Goal: Transaction & Acquisition: Purchase product/service

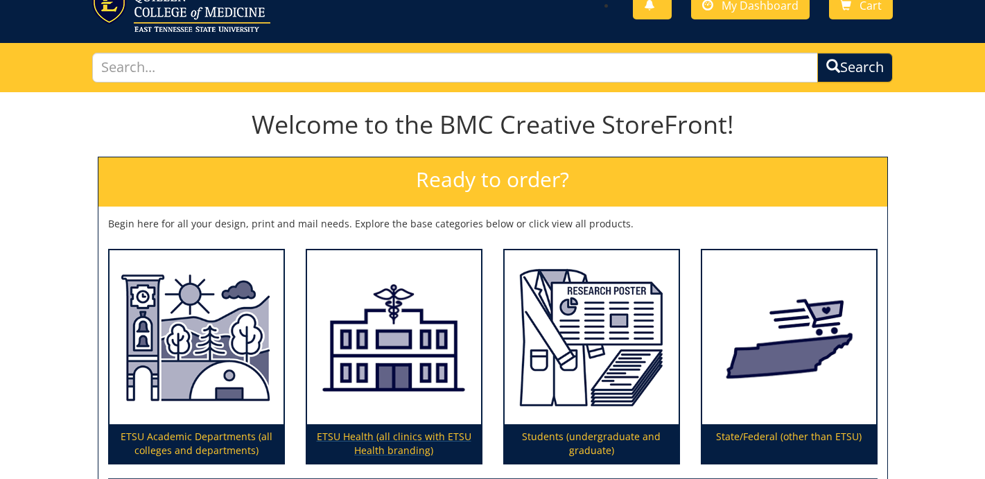
scroll to position [82, 0]
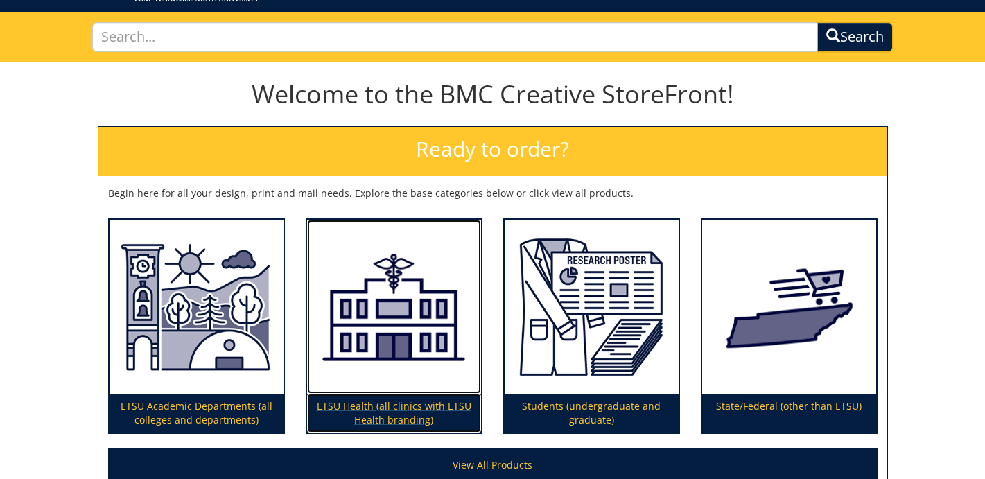
click at [391, 358] on img at bounding box center [394, 307] width 174 height 175
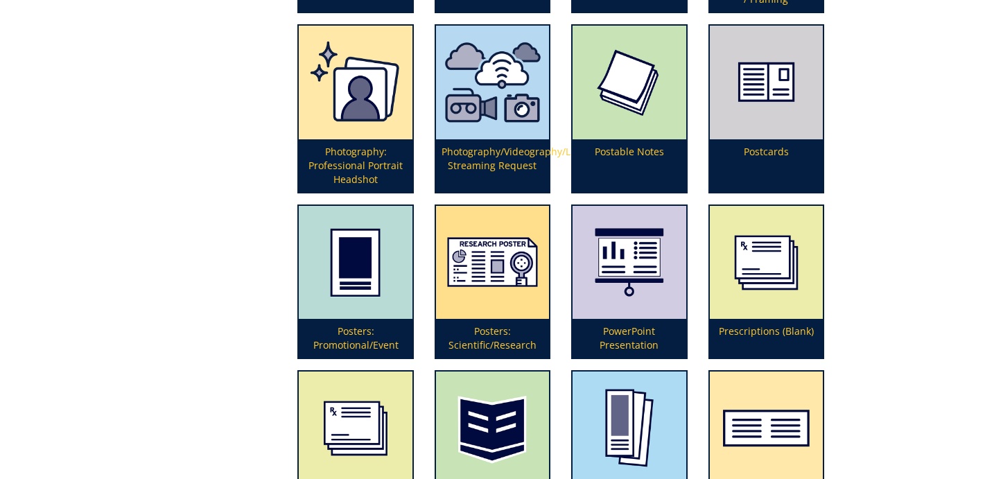
scroll to position [2990, 0]
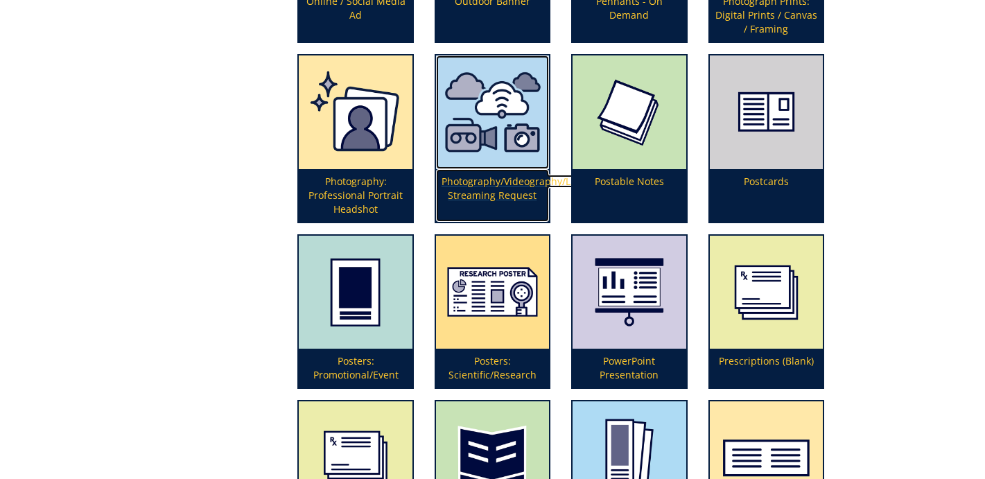
click at [487, 189] on p "Photography/Videography/Live Streaming Request" at bounding box center [492, 195] width 113 height 53
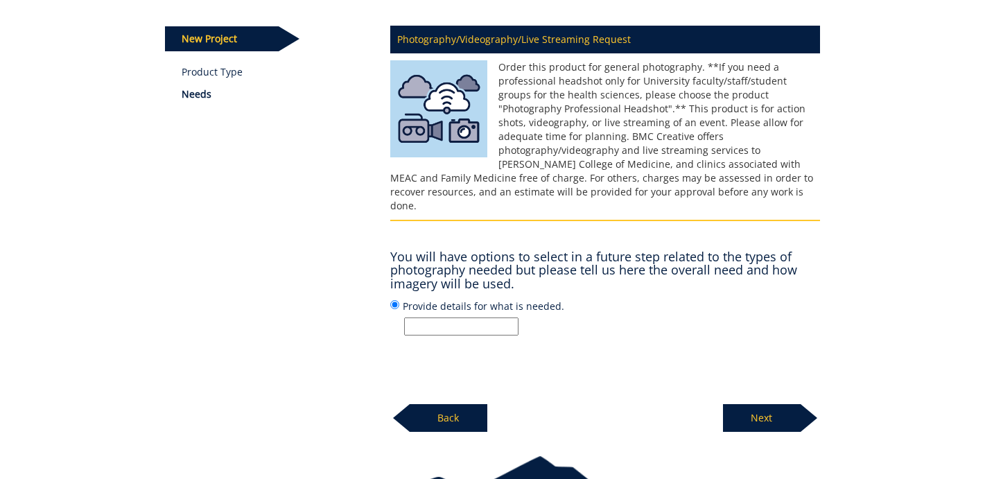
scroll to position [220, 0]
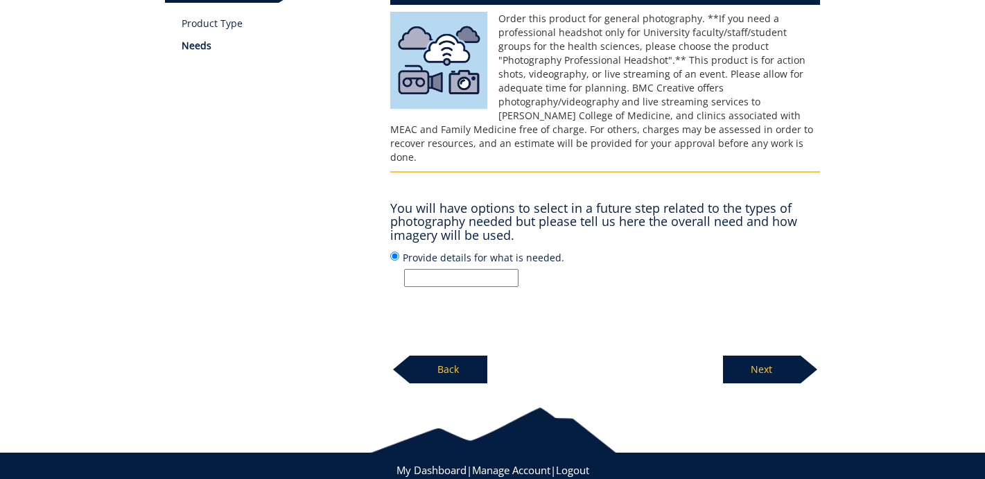
click at [457, 269] on input "Provide details for what is needed." at bounding box center [461, 278] width 114 height 18
type input "ETSU Health Marketing photo shoot - Dr. Katie Masters in Kingsport"
click at [768, 360] on p "Next" at bounding box center [762, 369] width 78 height 28
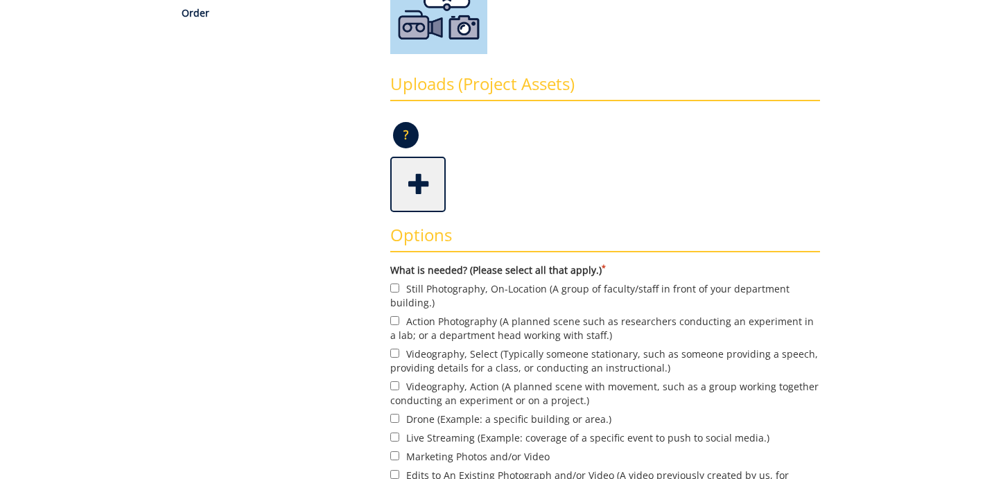
scroll to position [302, 0]
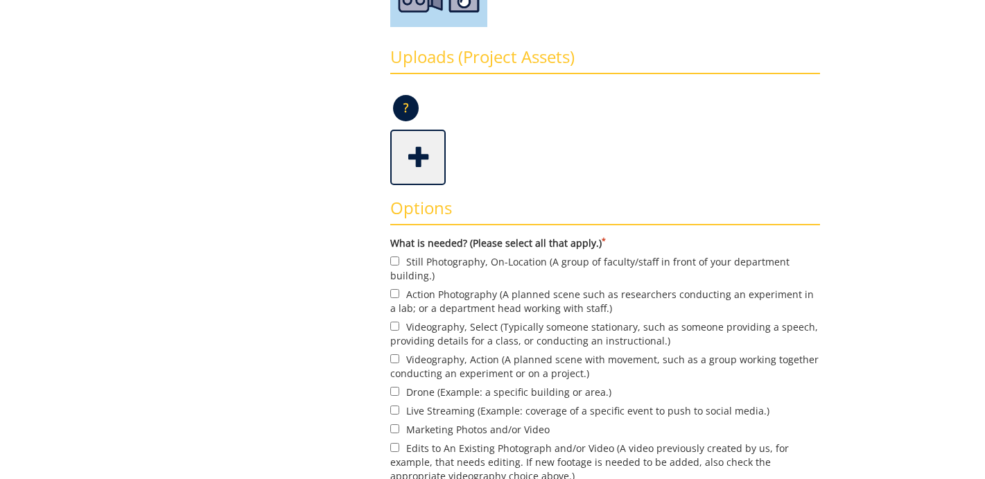
click at [426, 268] on label "Still Photography, On-Location (A group of faculty/staff in front of your depar…" at bounding box center [605, 268] width 430 height 29
click at [399, 265] on input "Still Photography, On-Location (A group of faculty/staff in front of your depar…" at bounding box center [394, 260] width 9 height 9
checkbox input "true"
click at [425, 292] on label "Action Photography (A planned scene such as researchers conducting an experimen…" at bounding box center [605, 300] width 430 height 29
click at [399, 292] on input "Action Photography (A planned scene such as researchers conducting an experimen…" at bounding box center [394, 293] width 9 height 9
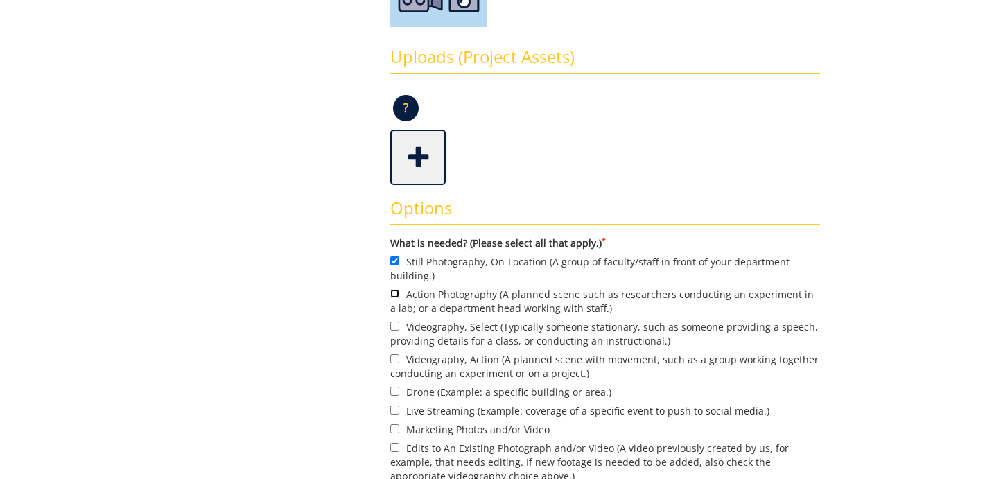
checkbox input "true"
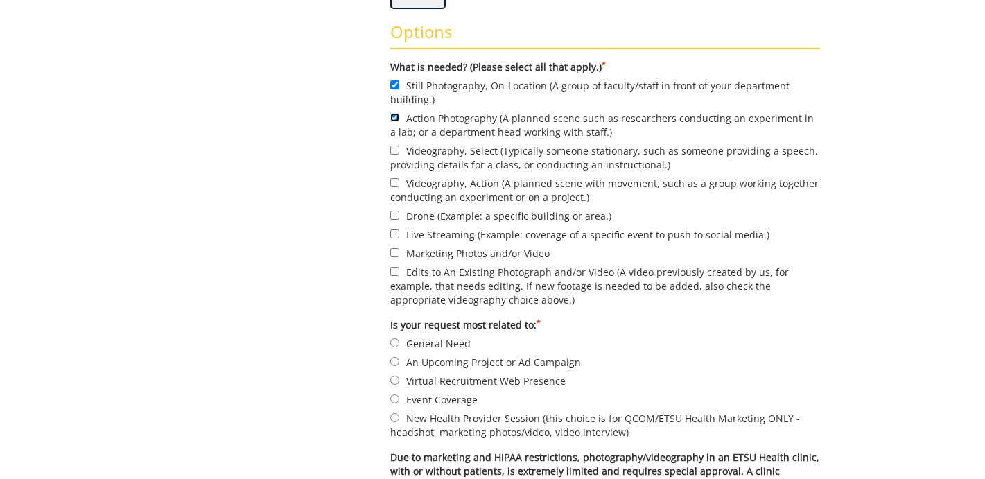
scroll to position [479, 0]
click at [439, 258] on form "What is needed? (Please select all that apply.) * Still Photography, On-Locatio…" at bounding box center [605, 417] width 430 height 714
click at [439, 248] on label "Marketing Photos and/or Video" at bounding box center [605, 252] width 430 height 15
click at [399, 248] on input "Marketing Photos and/or Video" at bounding box center [394, 251] width 9 height 9
checkbox input "true"
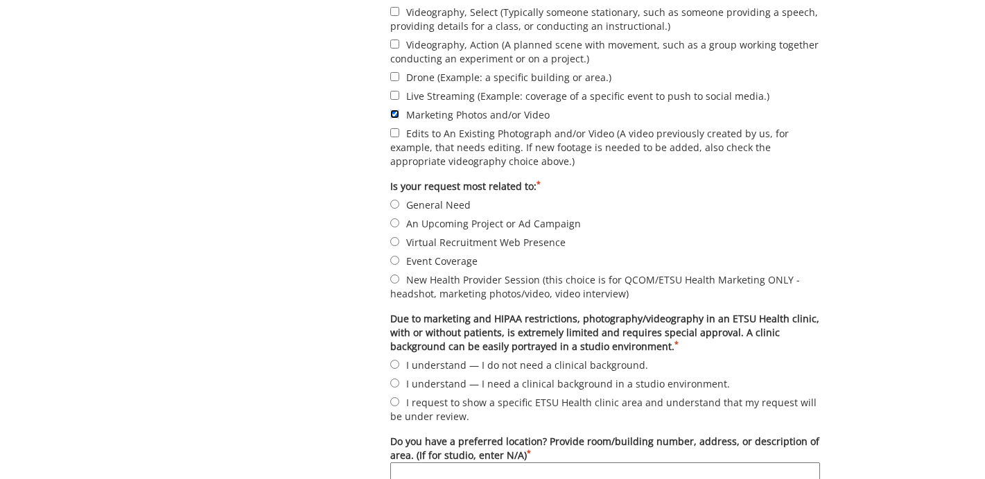
scroll to position [599, 0]
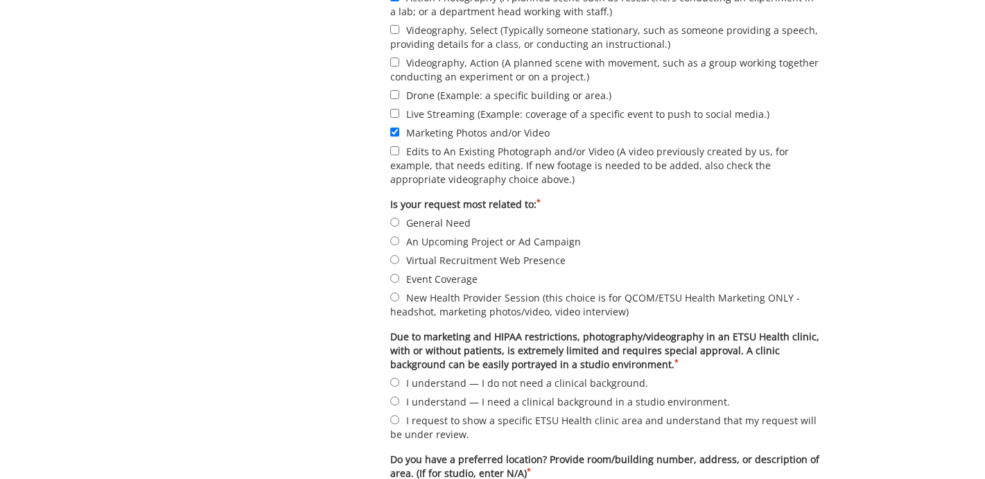
click at [446, 234] on label "An Upcoming Project or Ad Campaign" at bounding box center [605, 241] width 430 height 15
click at [399, 236] on input "An Upcoming Project or Ad Campaign" at bounding box center [394, 240] width 9 height 9
radio input "true"
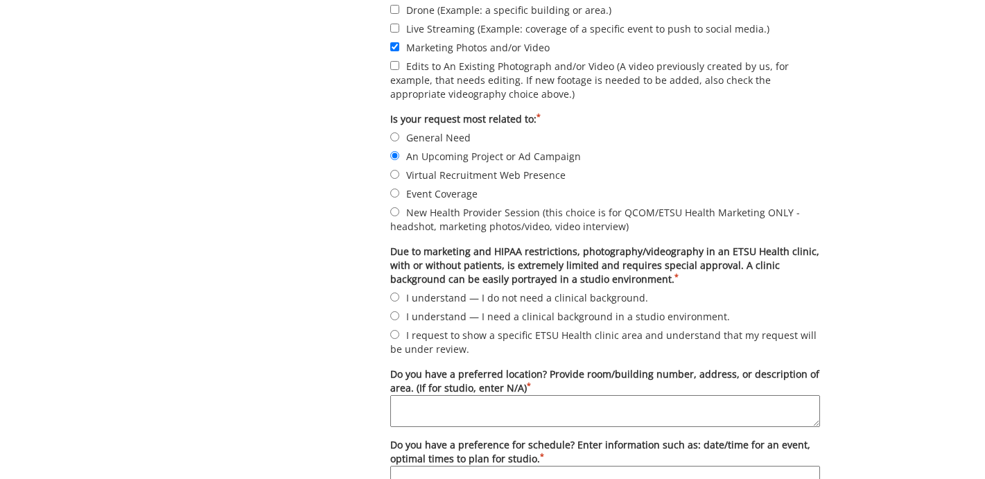
click at [448, 292] on label "I understand — I do not need a clinical background." at bounding box center [605, 297] width 430 height 15
click at [399, 292] on input "I understand — I do not need a clinical background." at bounding box center [394, 296] width 9 height 9
radio input "true"
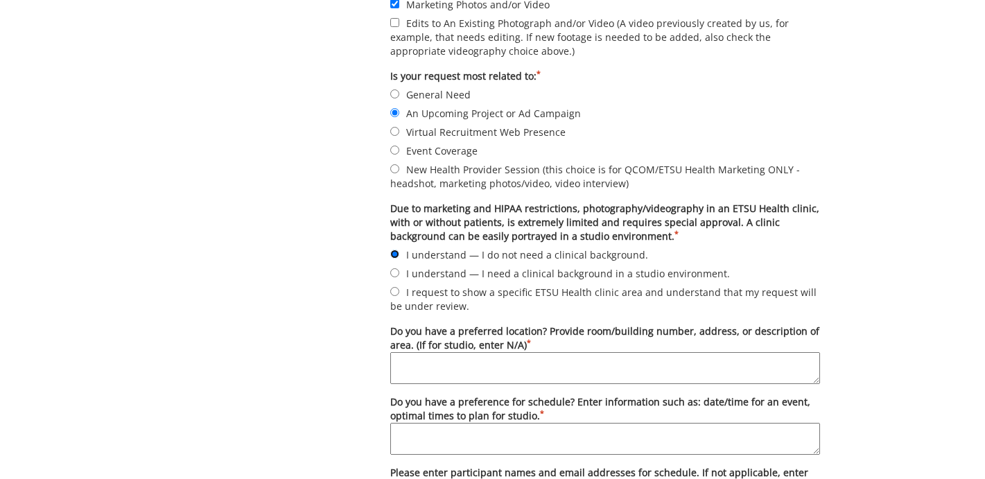
scroll to position [827, 0]
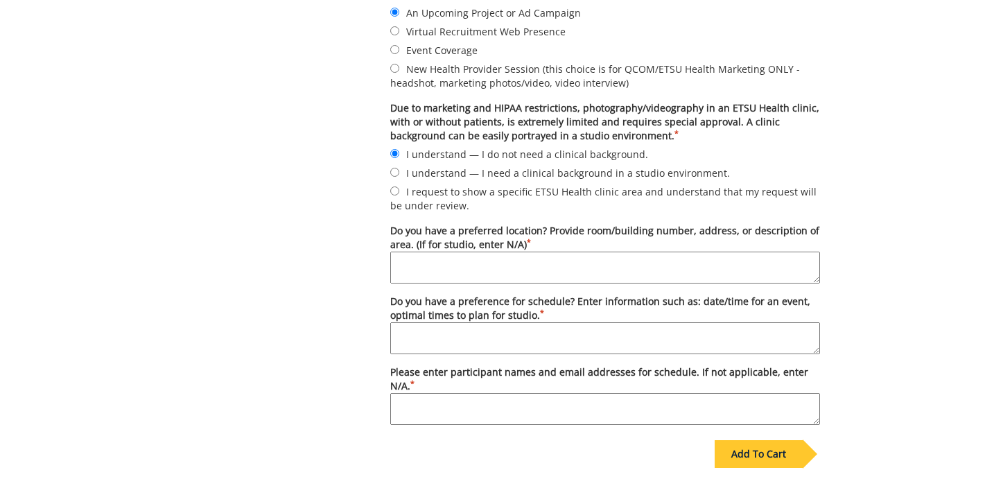
drag, startPoint x: 467, startPoint y: 239, endPoint x: 462, endPoint y: 255, distance: 16.7
click at [467, 239] on label "Do you have a preferred location? Provide room/building number, address, or des…" at bounding box center [605, 254] width 430 height 60
click at [467, 252] on textarea "Do you have a preferred location? Provide room/building number, address, or des…" at bounding box center [605, 268] width 430 height 32
click at [460, 260] on textarea "Do you have a preferred location? Provide room/building number, address, or des…" at bounding box center [605, 268] width 430 height 32
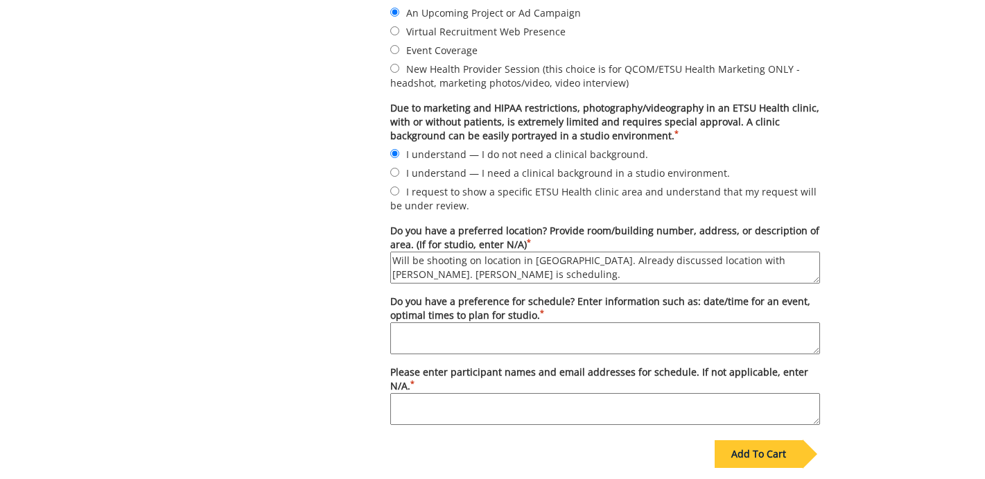
click at [771, 282] on form "What is needed? (Please select all that apply.) * Still Photography, On-Locatio…" at bounding box center [605, 68] width 430 height 714
type textarea "Will be shooting on location in [GEOGRAPHIC_DATA]. Already discussed location w…"
click at [508, 327] on textarea "Do you have a preference for schedule? Enter information such as: date/time for…" at bounding box center [605, 338] width 430 height 32
paste textarea "Desiree is scheduling."
type textarea "Desiree is scheduling."
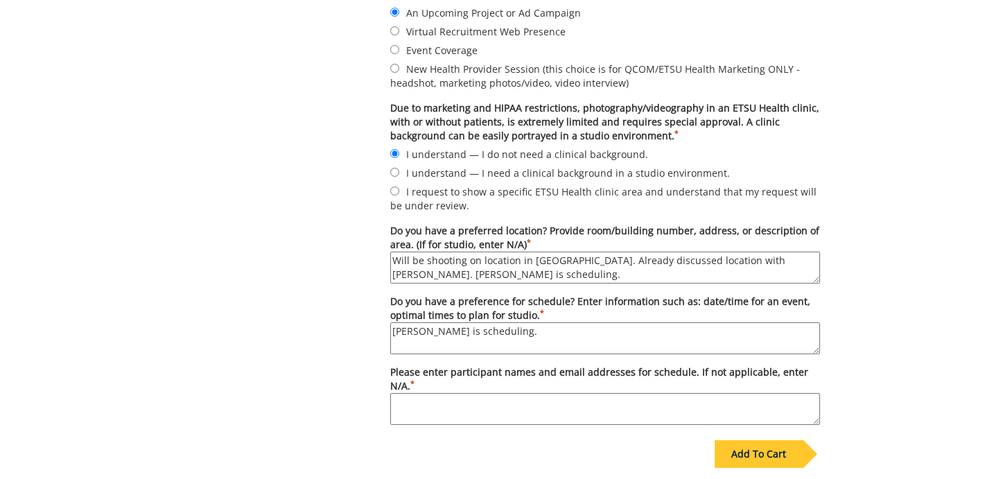
click at [489, 378] on label "Please enter participant names and email addresses for schedule. If not applica…" at bounding box center [605, 395] width 430 height 60
click at [489, 393] on textarea "Please enter participant names and email addresses for schedule. If not applica…" at bounding box center [605, 409] width 430 height 32
click at [472, 409] on textarea "Please enter participant names and email addresses for schedule. If not applica…" at bounding box center [605, 409] width 430 height 32
paste textarea "Desiree is scheduling."
type textarea "Desiree is scheduling."
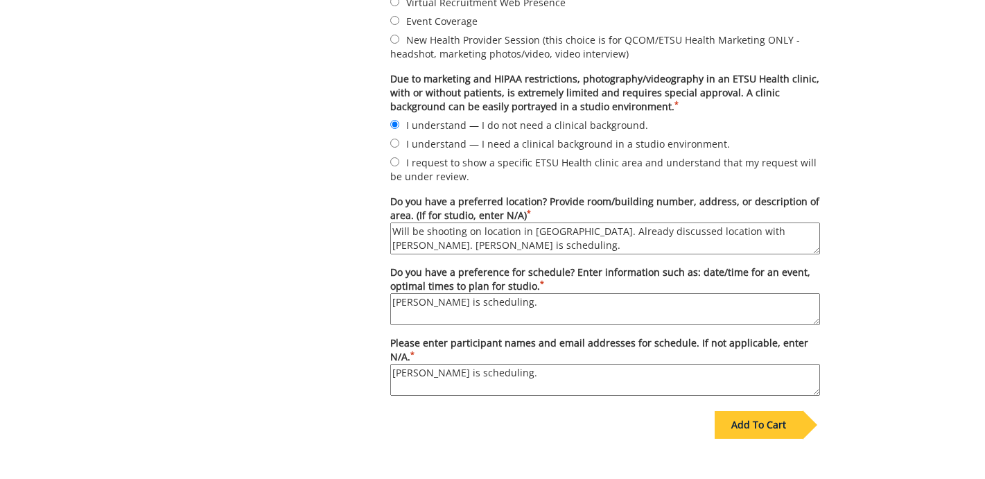
click at [747, 425] on div "Add To Cart" at bounding box center [758, 425] width 88 height 28
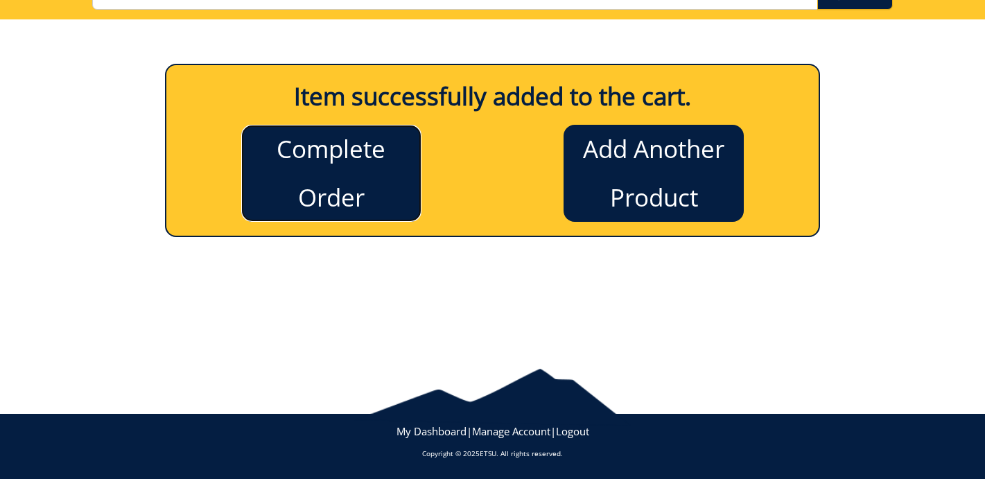
click at [362, 160] on link "Complete Order" at bounding box center [331, 173] width 180 height 97
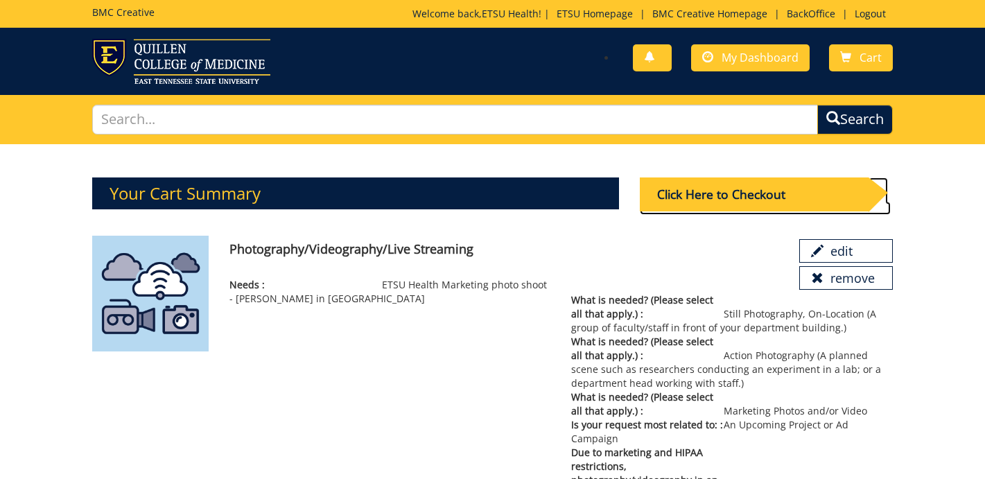
click at [742, 192] on div "Click Here to Checkout" at bounding box center [754, 194] width 229 height 34
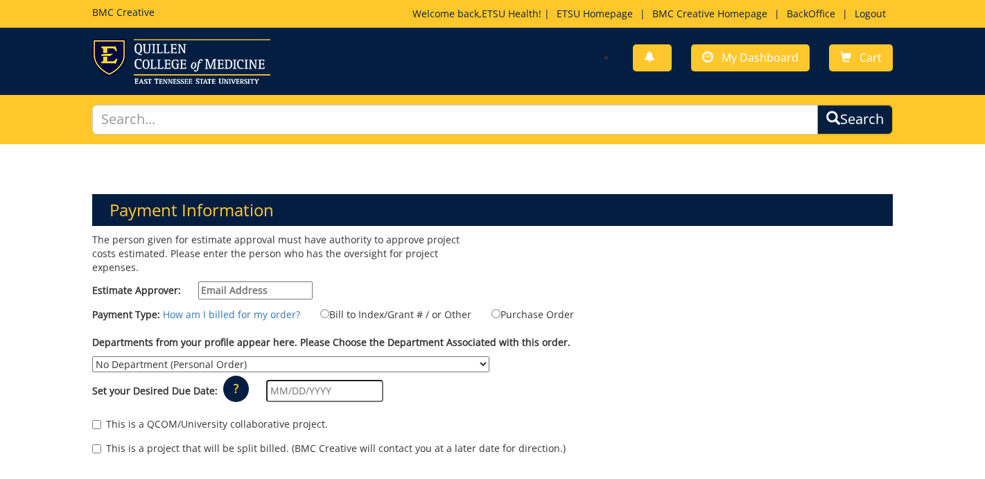
click at [266, 281] on input "Estimate Approver:" at bounding box center [255, 290] width 114 height 18
type input "n/a"
click at [391, 306] on label "Bill to Index/Grant # / or Other" at bounding box center [387, 313] width 168 height 15
click at [329, 309] on input "Bill to Index/Grant # / or Other" at bounding box center [324, 313] width 9 height 9
radio input "true"
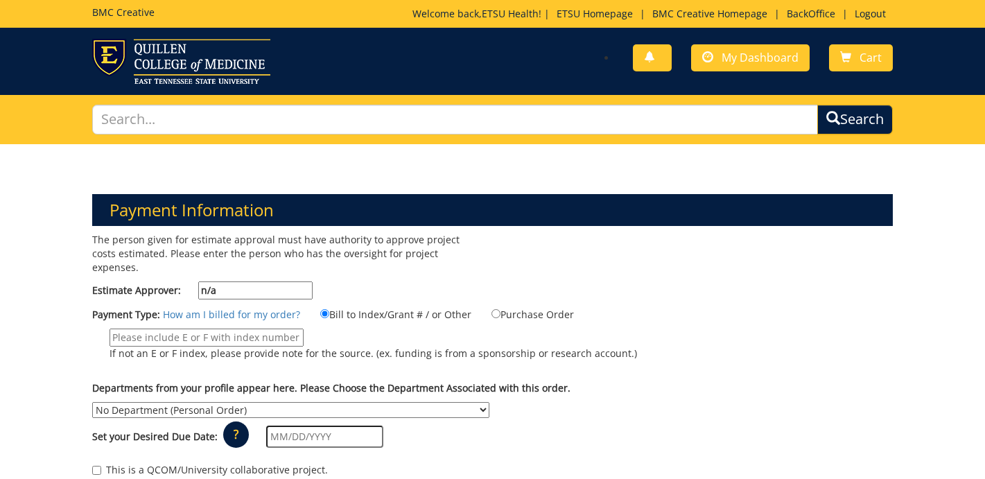
click at [233, 328] on input "If not an E or F index, please provide note for the source. (ex. funding is fro…" at bounding box center [206, 337] width 194 height 18
type input "n/a"
click at [433, 346] on p "If not an E or F index, please provide note for the source. (ex. funding is fro…" at bounding box center [372, 353] width 527 height 14
click at [304, 333] on input "n/a" at bounding box center [206, 337] width 194 height 18
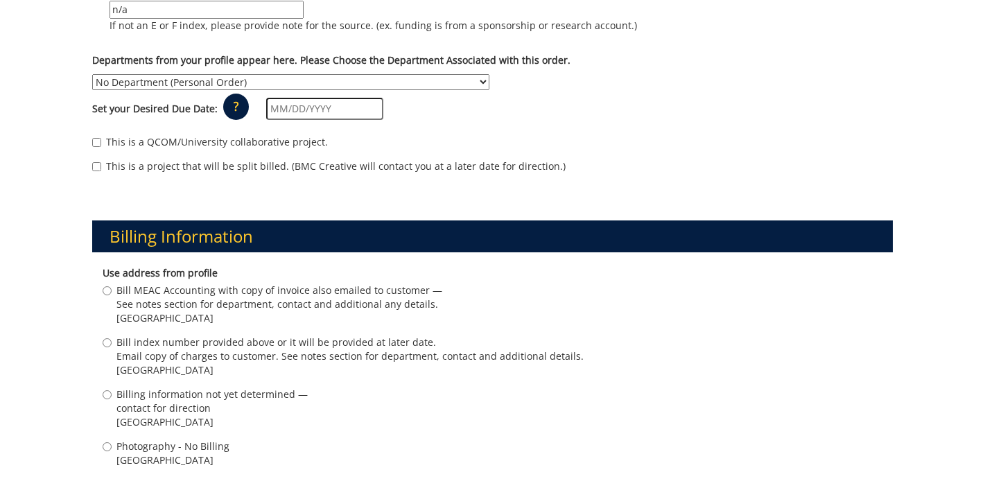
scroll to position [311, 0]
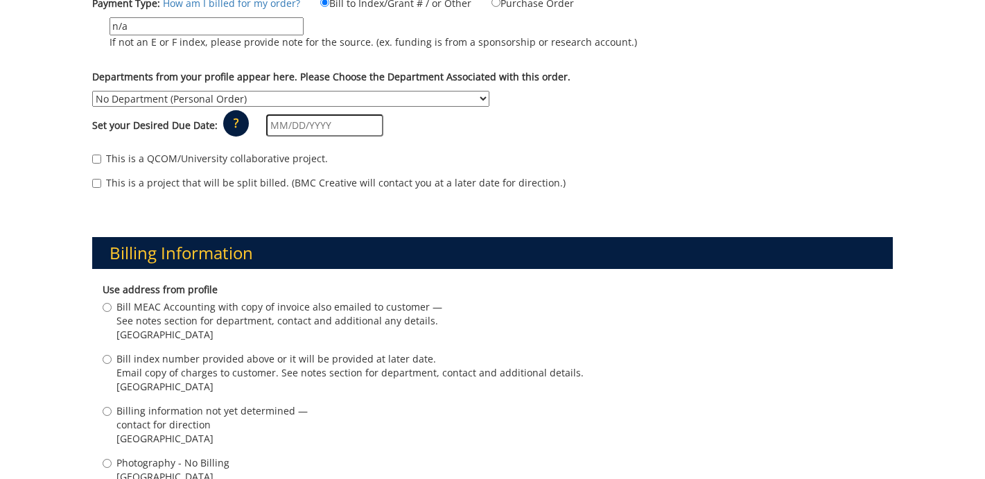
click at [273, 91] on select "No Department (Personal Order) Academic Affairs COM Anatomy and Cell Biology Bi…" at bounding box center [290, 99] width 397 height 16
select select "215"
click at [92, 91] on select "No Department (Personal Order) Academic Affairs COM Anatomy and Cell Biology Bi…" at bounding box center [290, 99] width 397 height 16
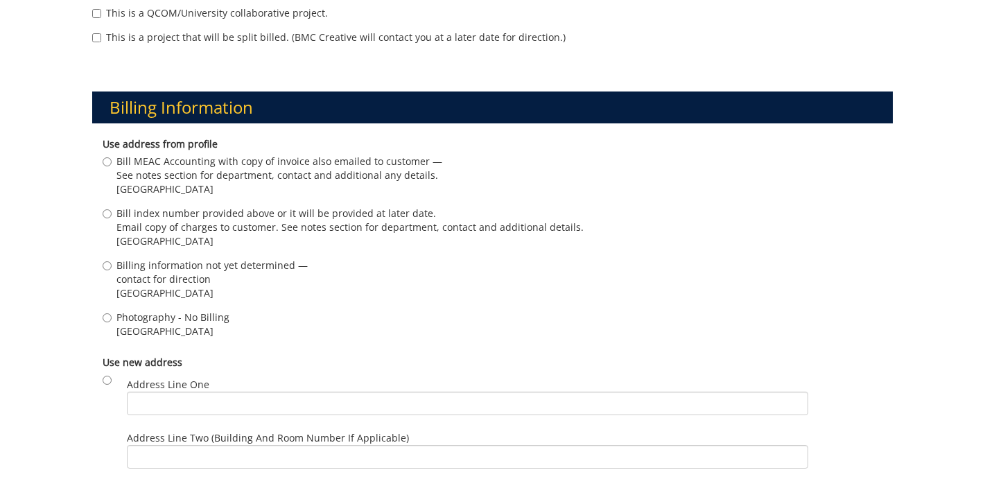
click at [152, 310] on span "Photography - No Billing" at bounding box center [172, 317] width 113 height 14
click at [112, 313] on input "Photography - No Billing Johnson City , TN 37614" at bounding box center [107, 317] width 9 height 9
radio input "true"
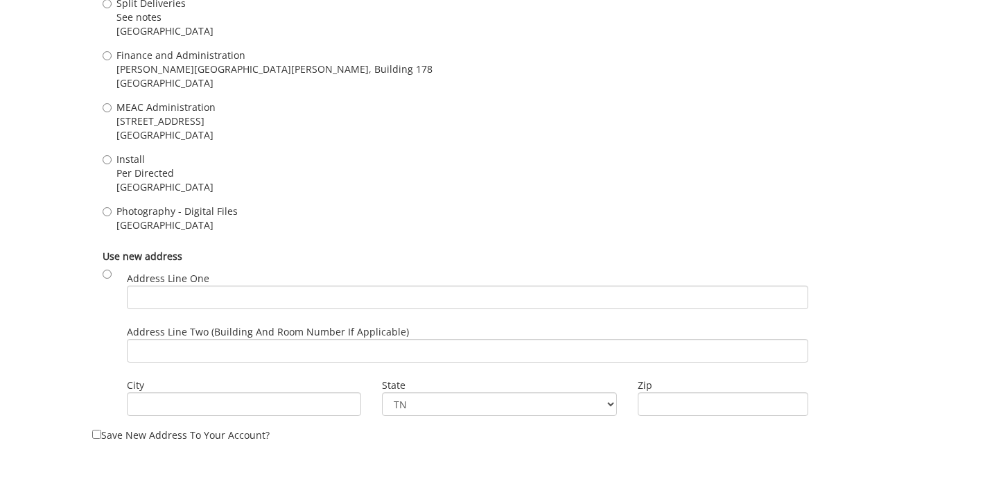
click at [160, 204] on span "Photography - Digital Files" at bounding box center [176, 211] width 121 height 14
click at [112, 207] on input "Photography - Digital Files Johnson City , TN 37614" at bounding box center [107, 211] width 9 height 9
radio input "true"
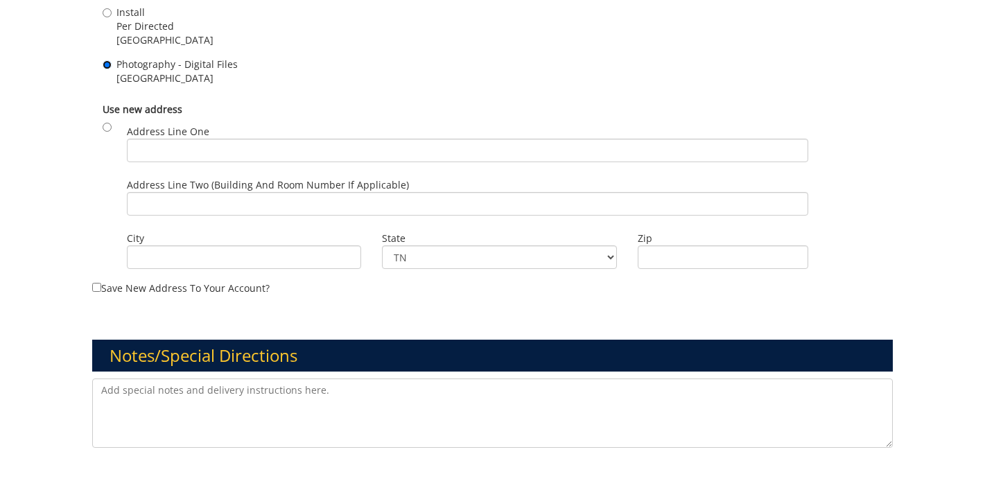
scroll to position [1682, 0]
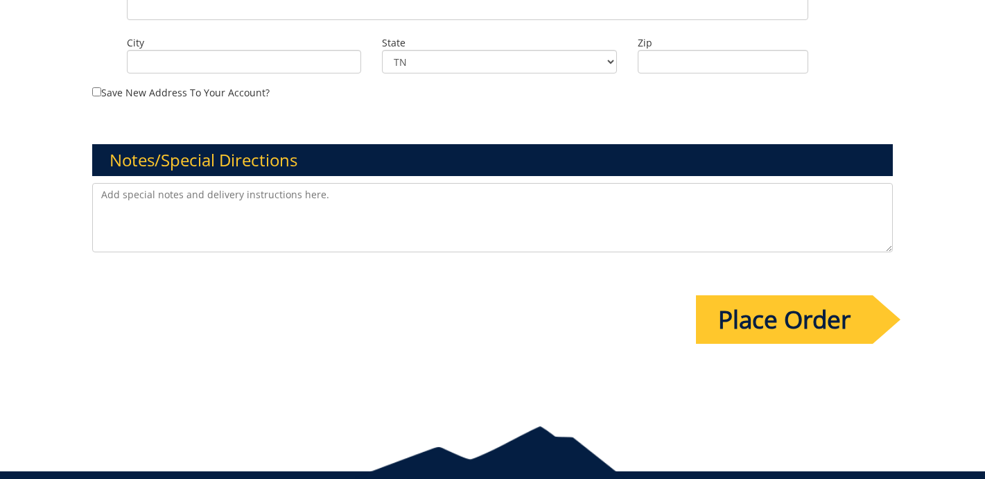
click at [174, 203] on textarea at bounding box center [492, 217] width 800 height 69
click at [793, 313] on input "Place Order" at bounding box center [784, 319] width 177 height 49
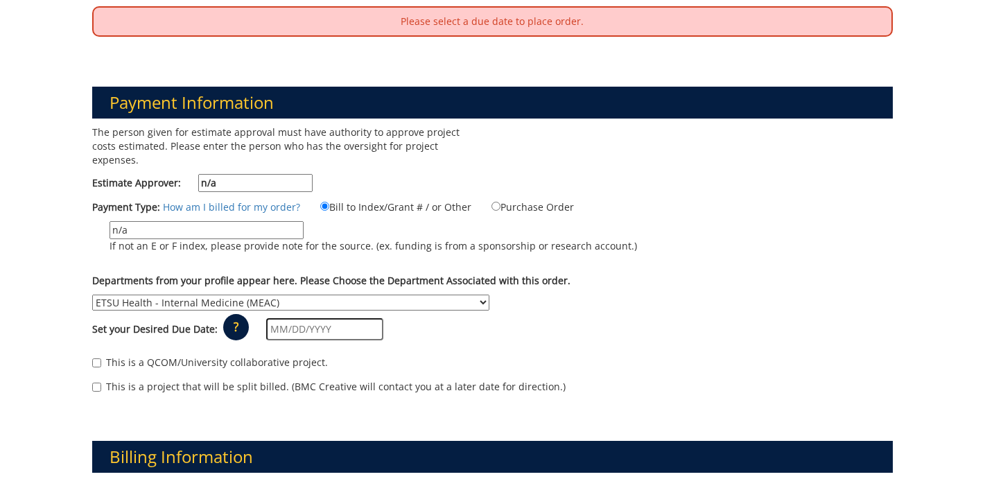
scroll to position [162, 0]
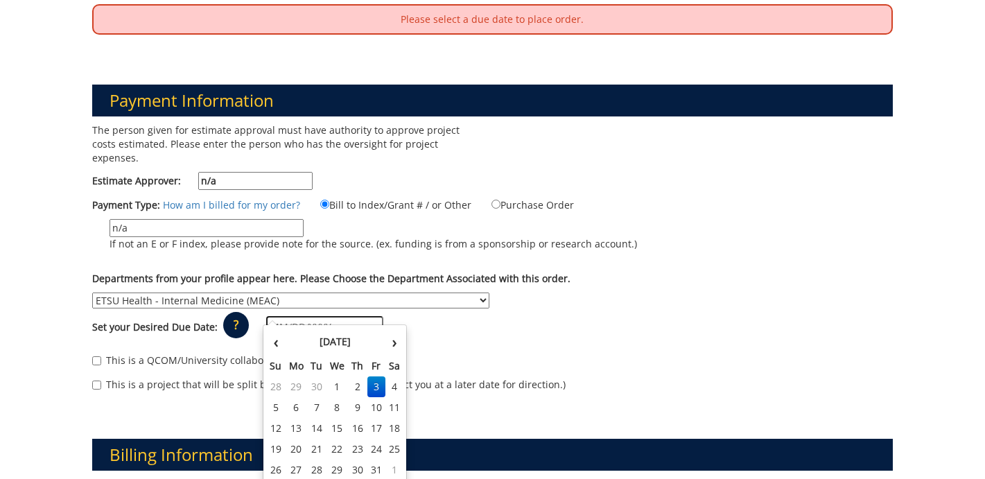
click at [297, 316] on input "text" at bounding box center [324, 327] width 117 height 22
click at [333, 447] on td "22" at bounding box center [337, 449] width 22 height 21
type input "10/22/2025"
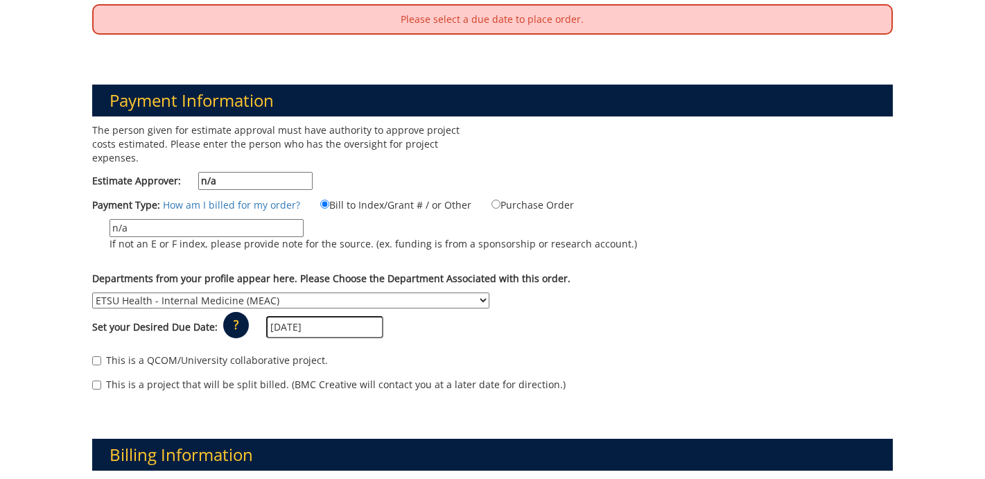
click at [644, 378] on div "This is a project that will be split billed. (BMC Creative will contact you at …" at bounding box center [492, 388] width 800 height 21
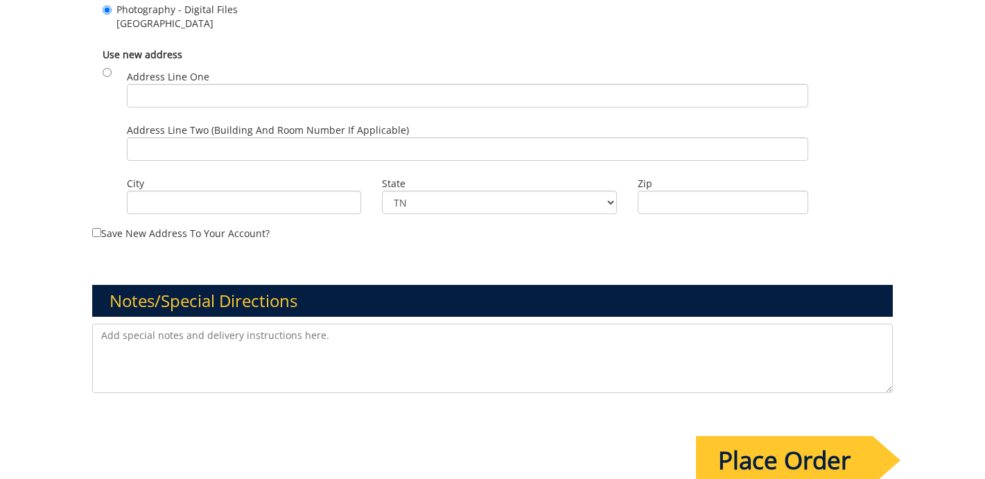
scroll to position [1776, 0]
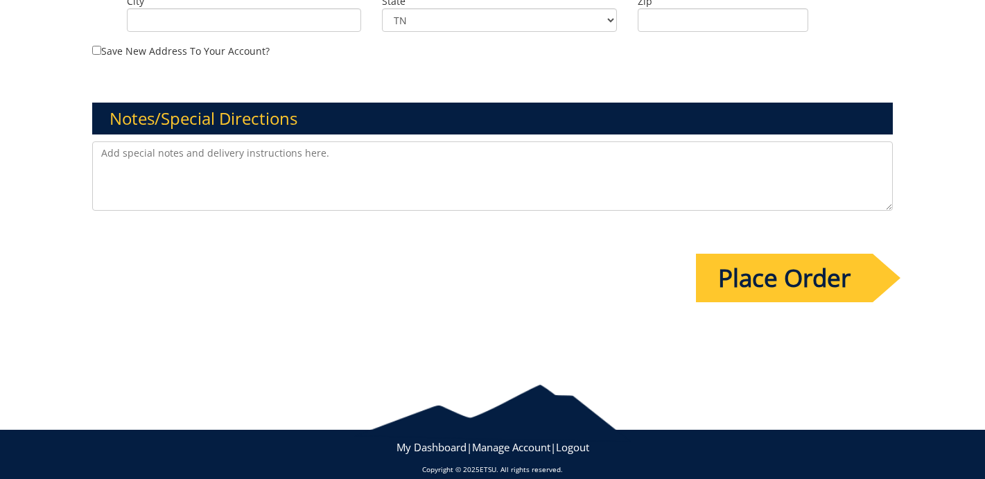
click at [815, 272] on input "Place Order" at bounding box center [784, 278] width 177 height 49
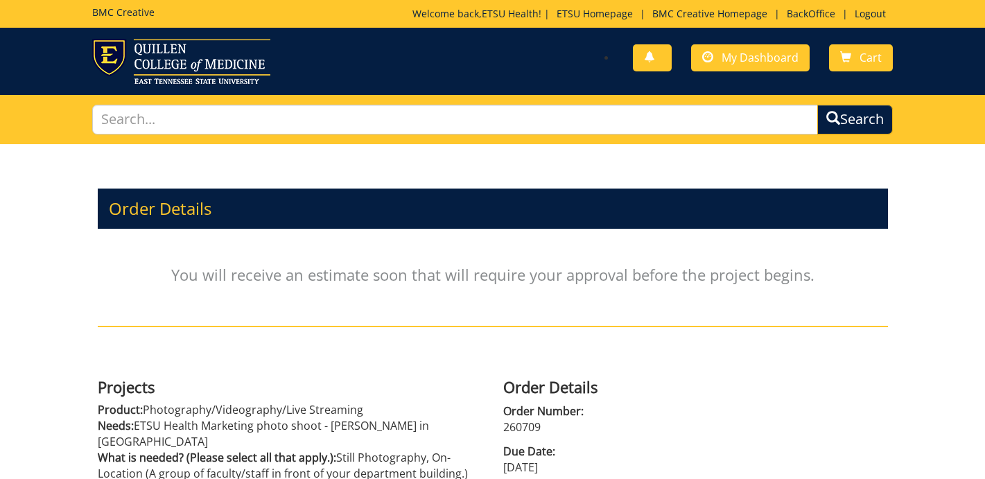
click at [527, 432] on p "260709" at bounding box center [695, 427] width 385 height 16
copy p "260709"
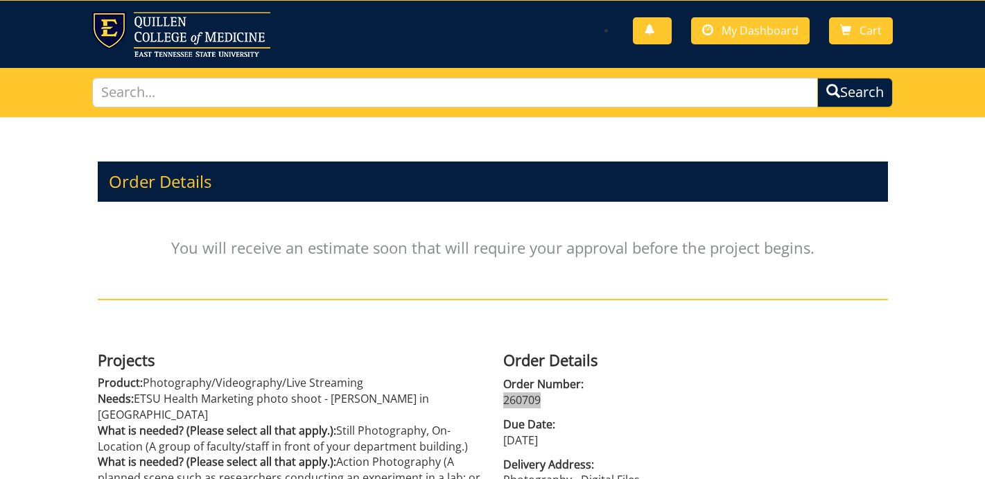
scroll to position [168, 0]
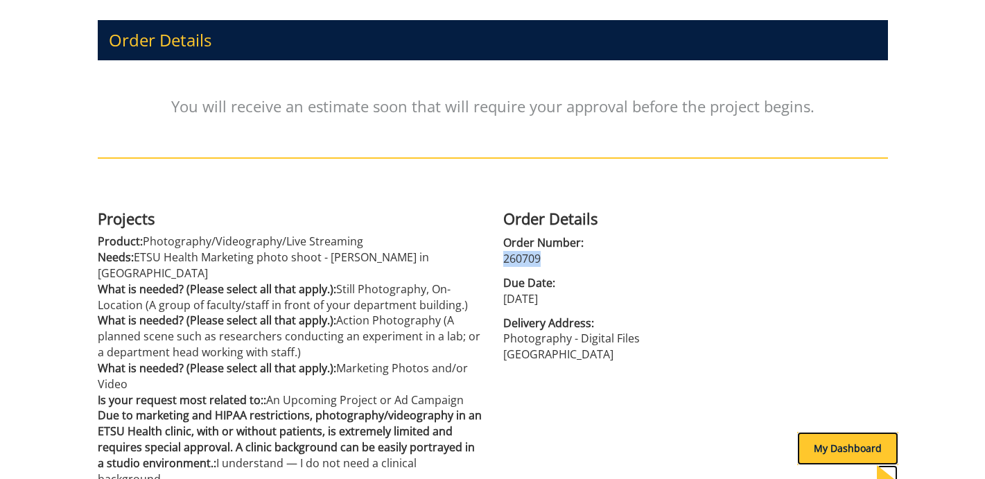
click at [811, 447] on div "My Dashboard" at bounding box center [847, 448] width 101 height 33
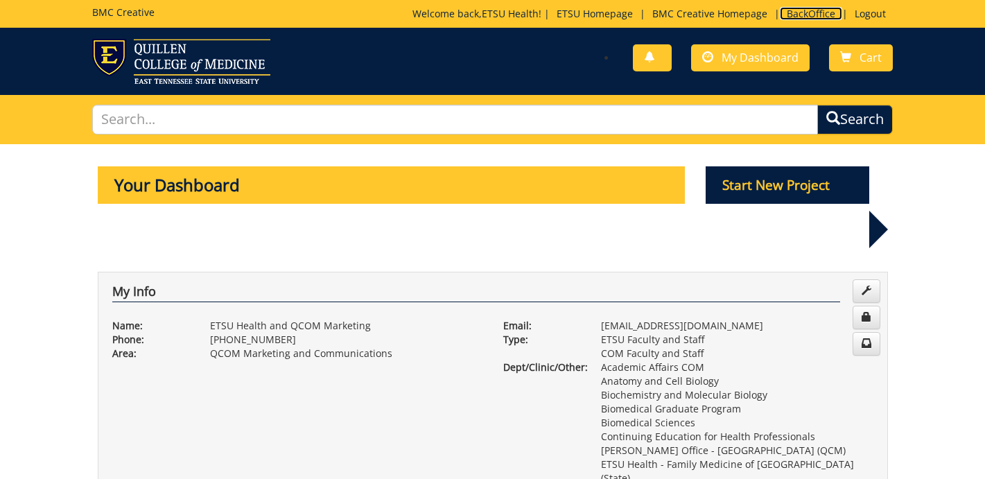
click at [809, 18] on link "BackOffice" at bounding box center [811, 13] width 62 height 13
